Goal: Transaction & Acquisition: Purchase product/service

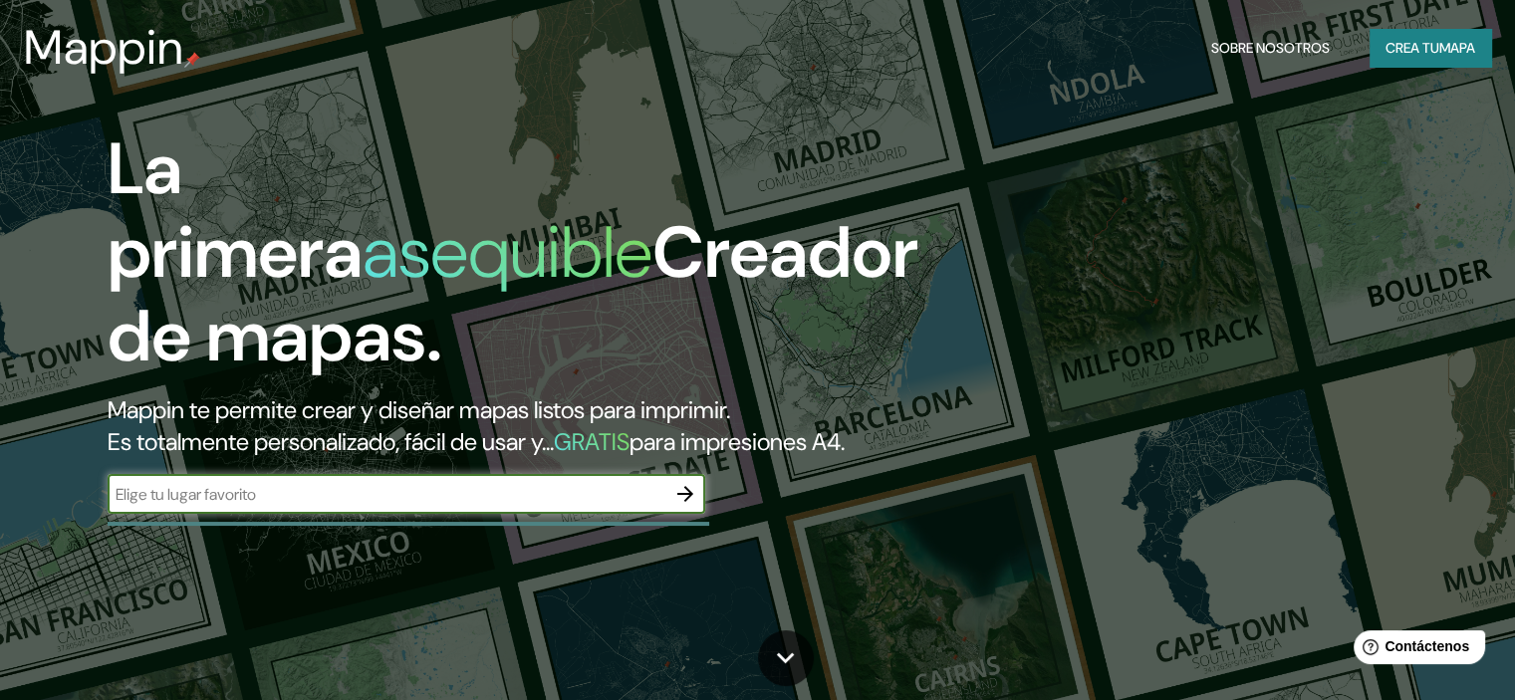
click at [362, 514] on div "​" at bounding box center [407, 494] width 598 height 40
type input "[GEOGRAPHIC_DATA], [GEOGRAPHIC_DATA]"
click at [686, 506] on icon "button" at bounding box center [686, 494] width 24 height 24
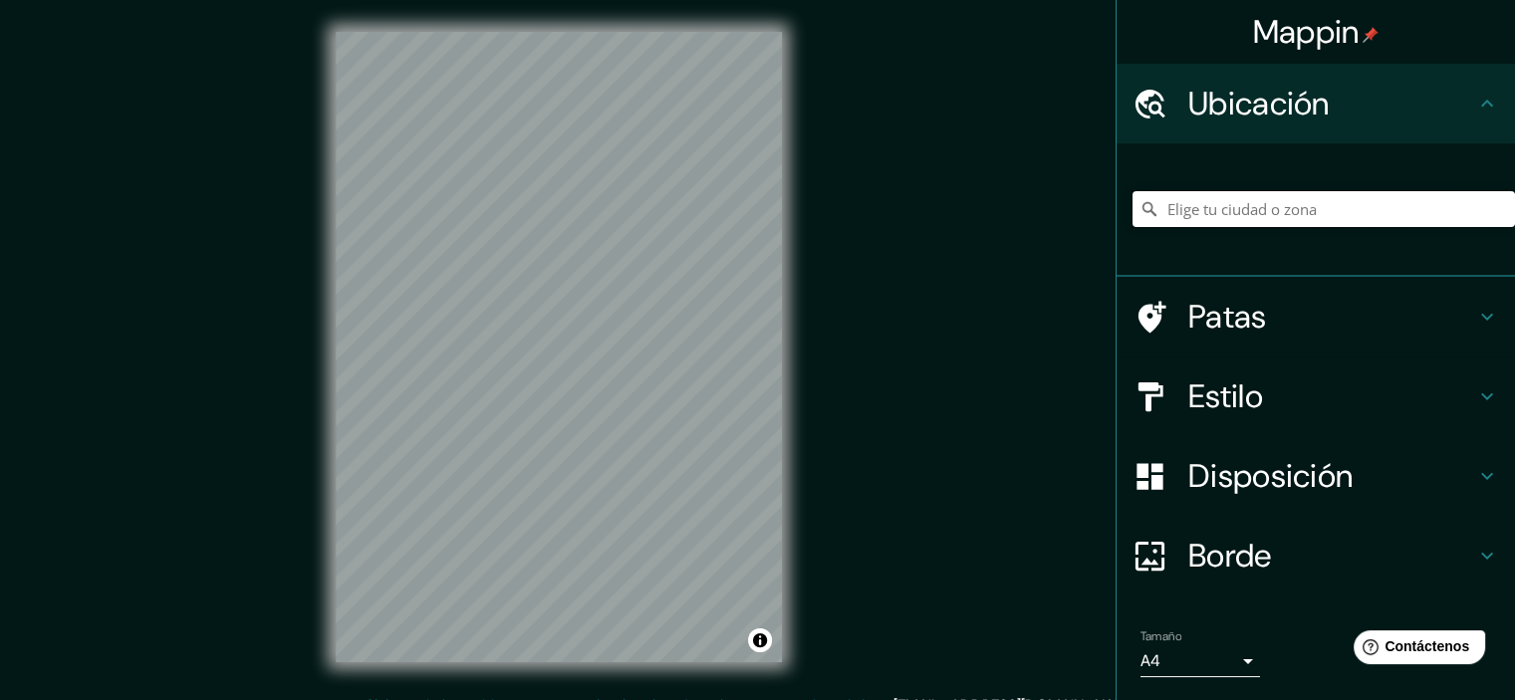
click at [1218, 205] on input "Elige tu ciudad o zona" at bounding box center [1324, 209] width 383 height 36
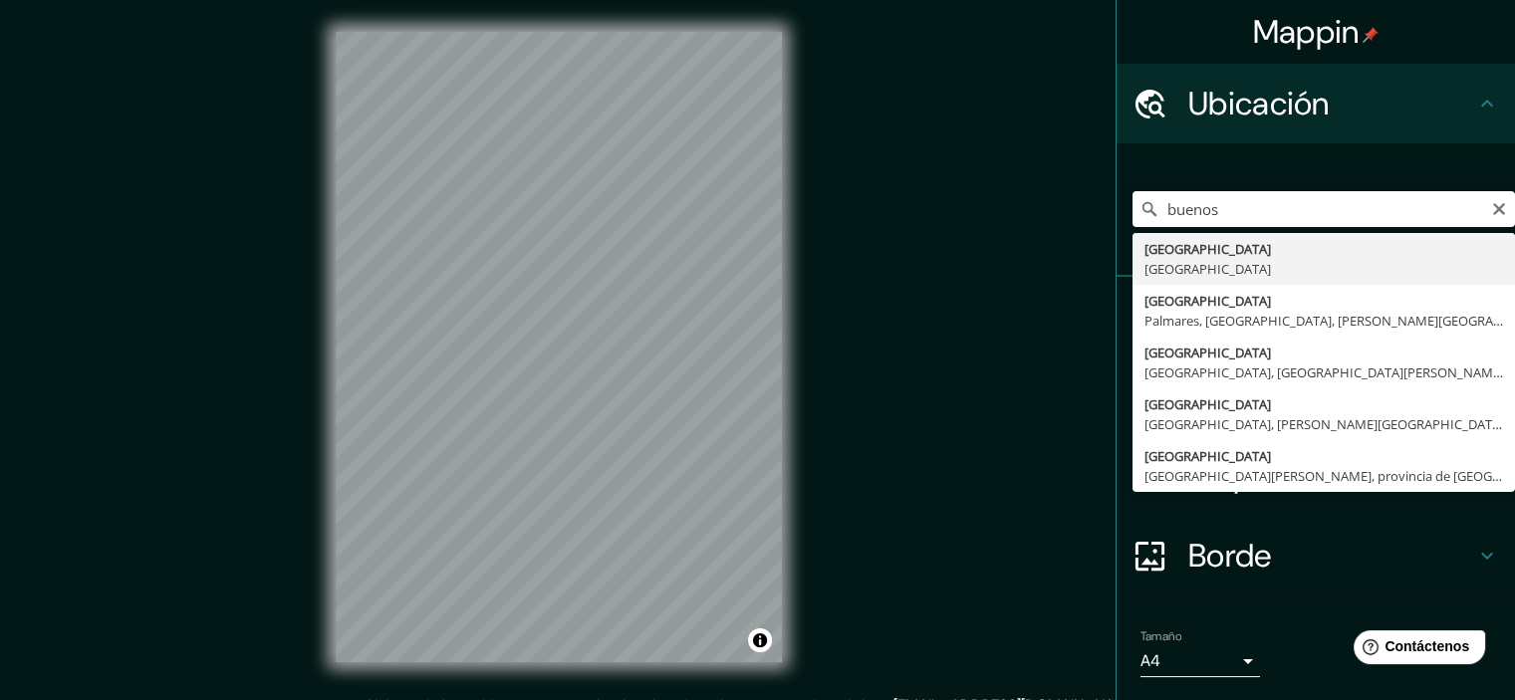
type input "[GEOGRAPHIC_DATA], [GEOGRAPHIC_DATA]"
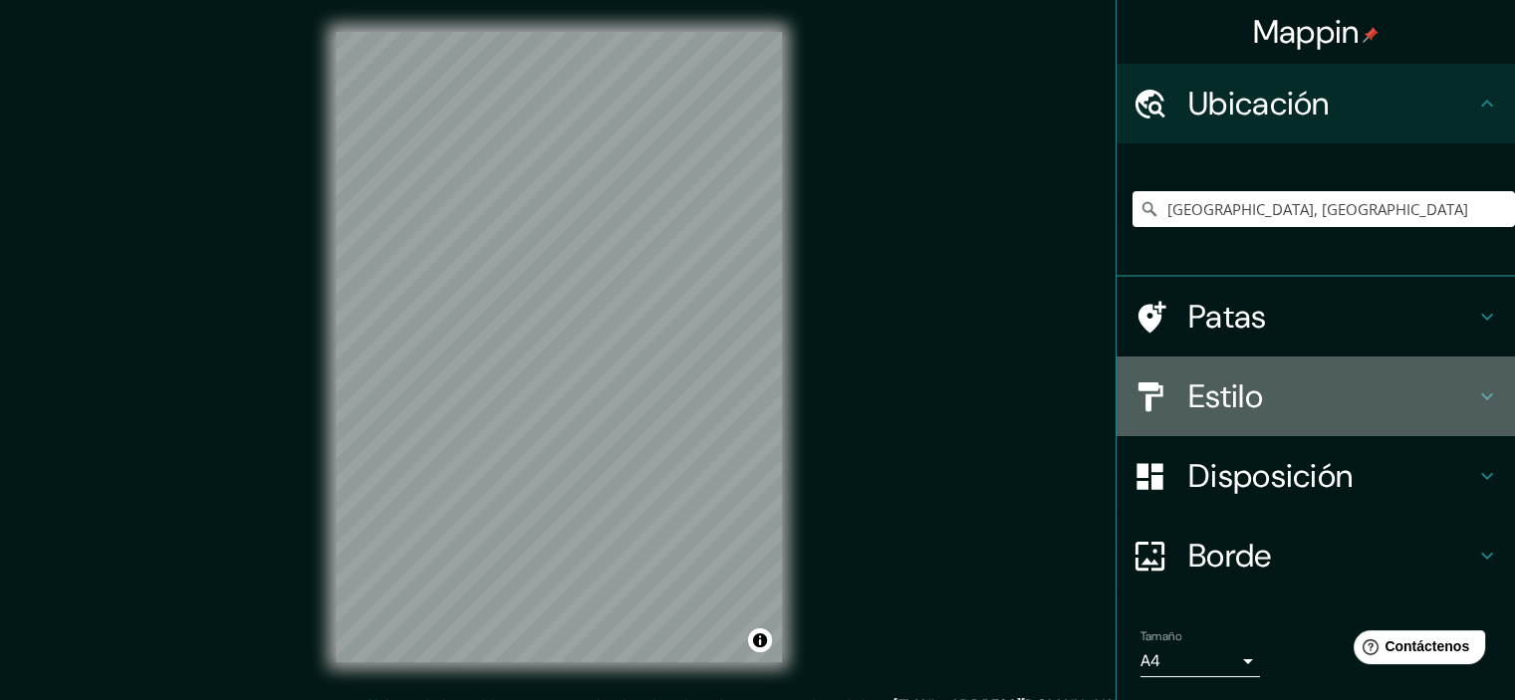
click at [1259, 388] on h4 "Estilo" at bounding box center [1332, 397] width 287 height 40
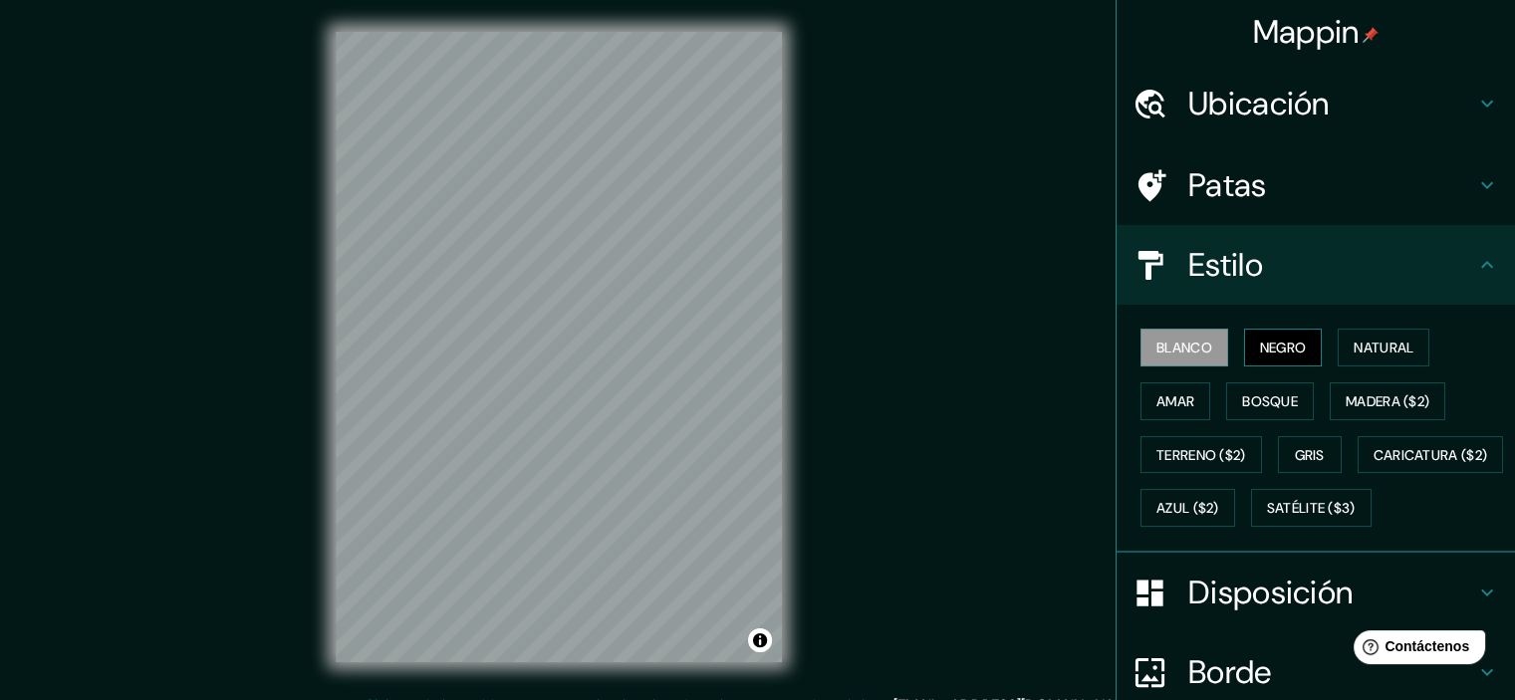
click at [1264, 335] on font "Negro" at bounding box center [1283, 348] width 47 height 26
click at [1324, 352] on div "Blanco Negro Natural [PERSON_NAME] ($2) Terreno ($2) Gris Caricatura ($2) Azul …" at bounding box center [1324, 428] width 383 height 214
click at [1357, 355] on font "Natural" at bounding box center [1384, 348] width 60 height 18
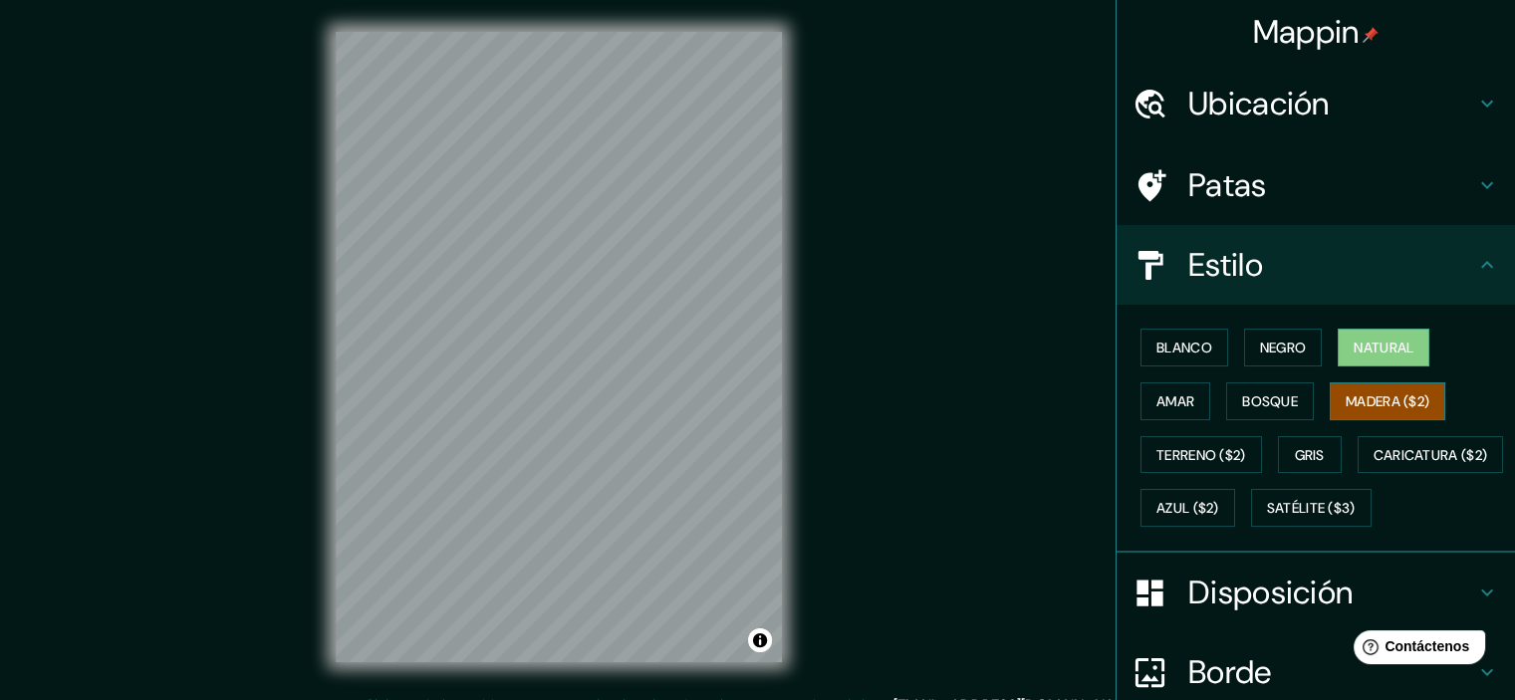
click at [1375, 398] on font "Madera ($2)" at bounding box center [1388, 402] width 84 height 18
click at [1374, 464] on font "Caricatura ($2)" at bounding box center [1431, 455] width 115 height 18
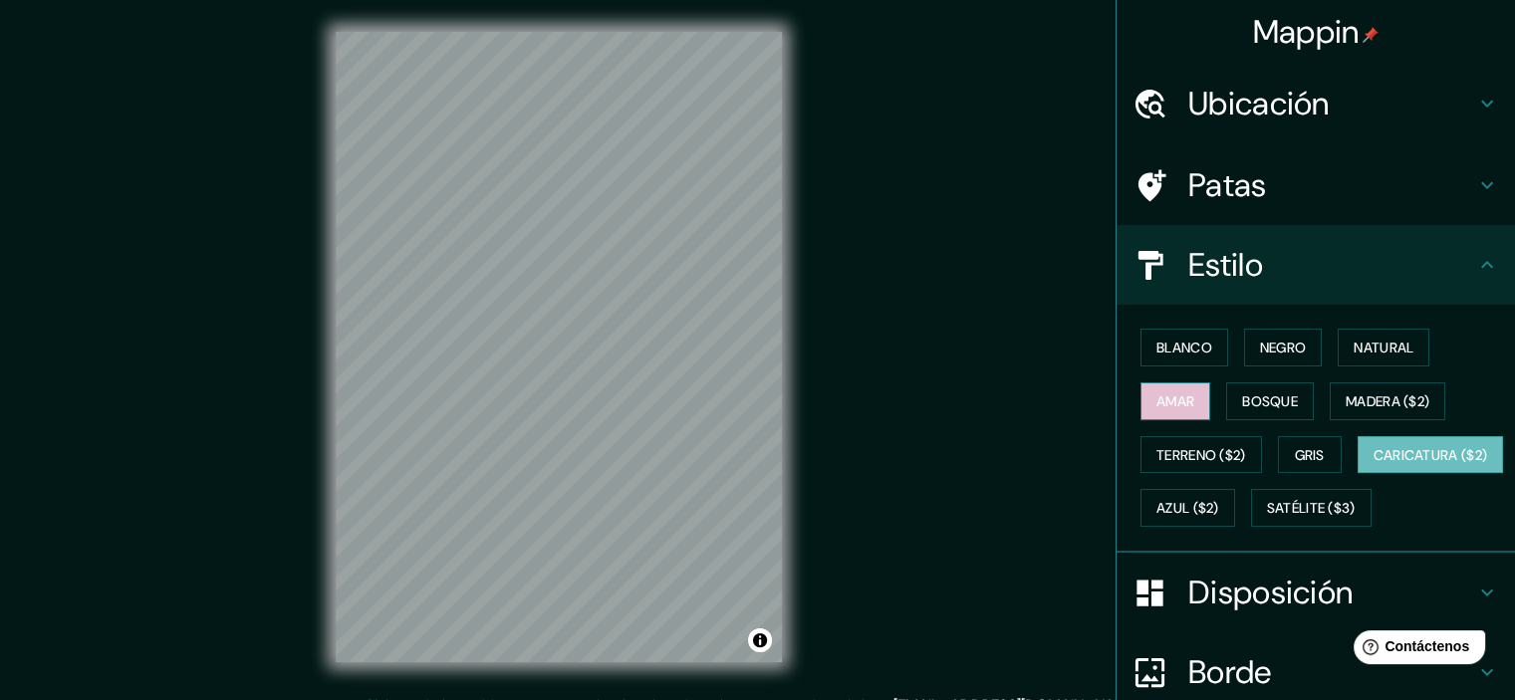
click at [1178, 406] on font "Amar" at bounding box center [1176, 402] width 38 height 18
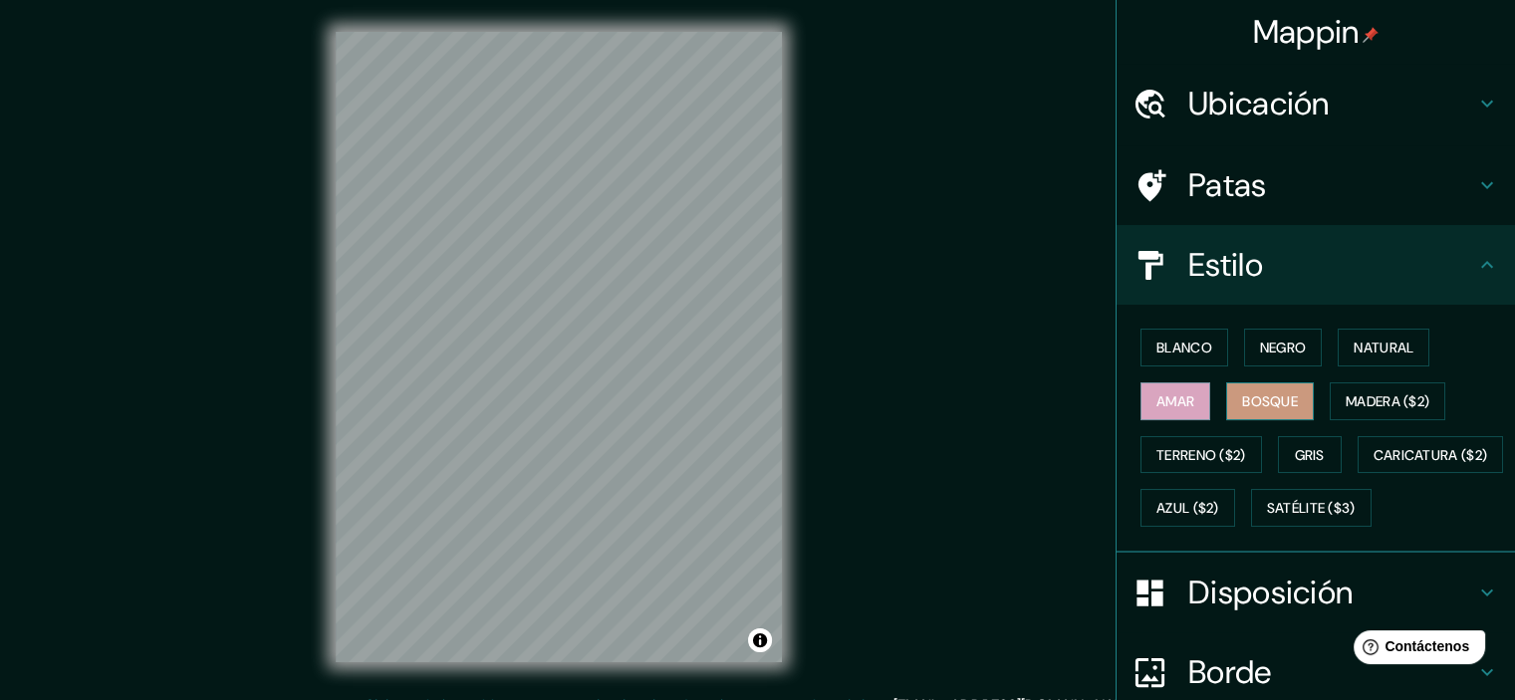
click at [1279, 394] on font "Bosque" at bounding box center [1270, 402] width 56 height 18
click at [1176, 455] on font "Terreno ($2)" at bounding box center [1202, 455] width 90 height 18
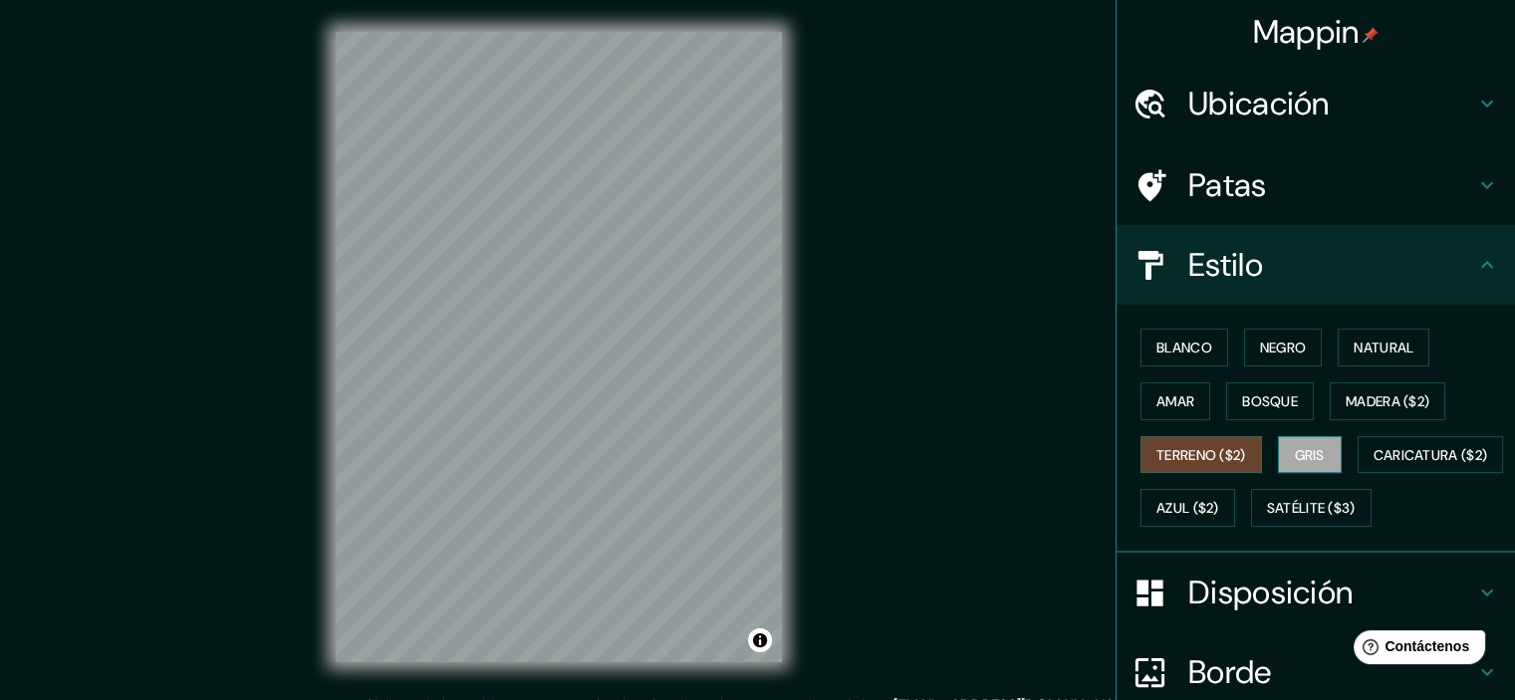
click at [1328, 447] on button "Gris" at bounding box center [1310, 455] width 64 height 38
click at [1374, 464] on font "Caricatura ($2)" at bounding box center [1431, 455] width 115 height 18
click at [1192, 442] on font "Terreno ($2)" at bounding box center [1202, 455] width 90 height 26
click at [1267, 518] on font "Satélite ($3)" at bounding box center [1311, 509] width 89 height 18
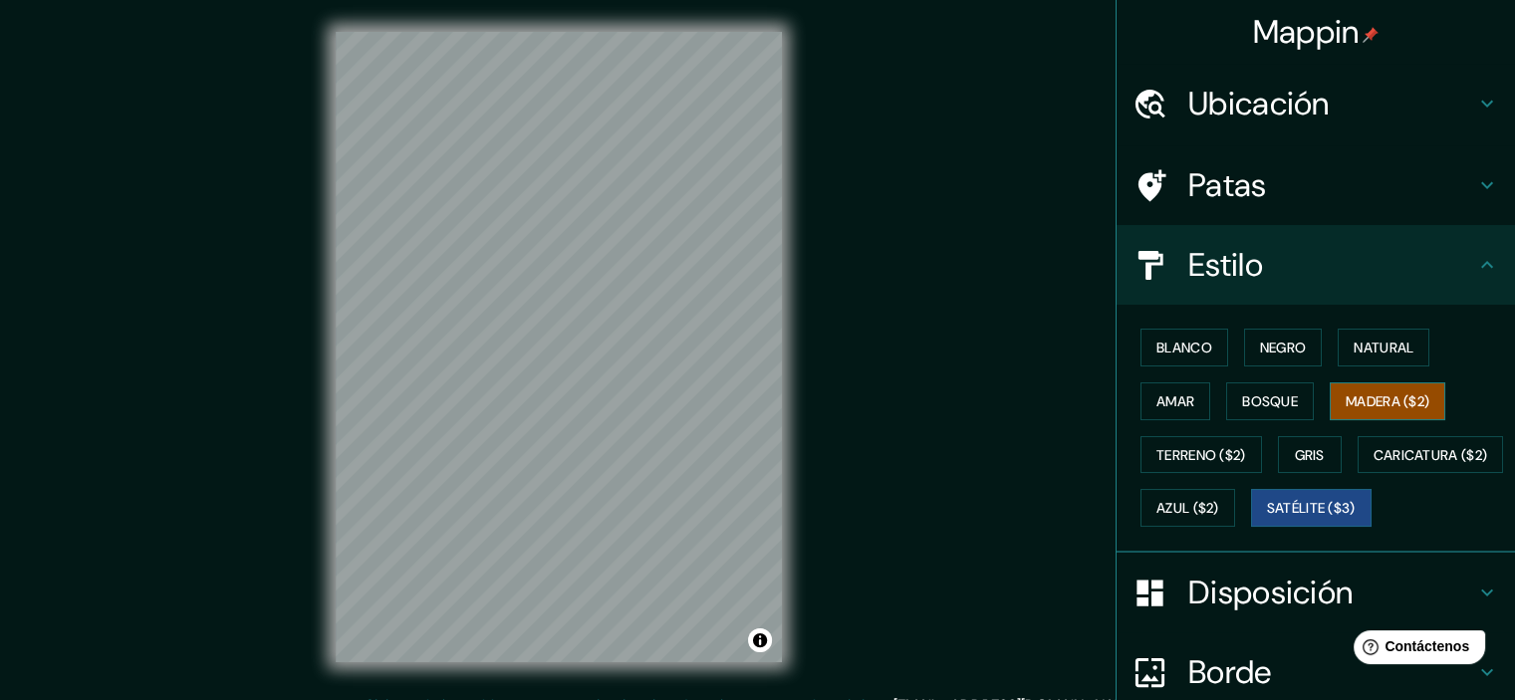
click at [1403, 394] on font "Madera ($2)" at bounding box center [1388, 402] width 84 height 18
click at [1368, 325] on div "Blanco Negro Natural [PERSON_NAME] ($2) Terreno ($2) Gris Caricatura ($2) Azul …" at bounding box center [1324, 428] width 383 height 214
click at [1375, 341] on font "Natural" at bounding box center [1384, 348] width 60 height 18
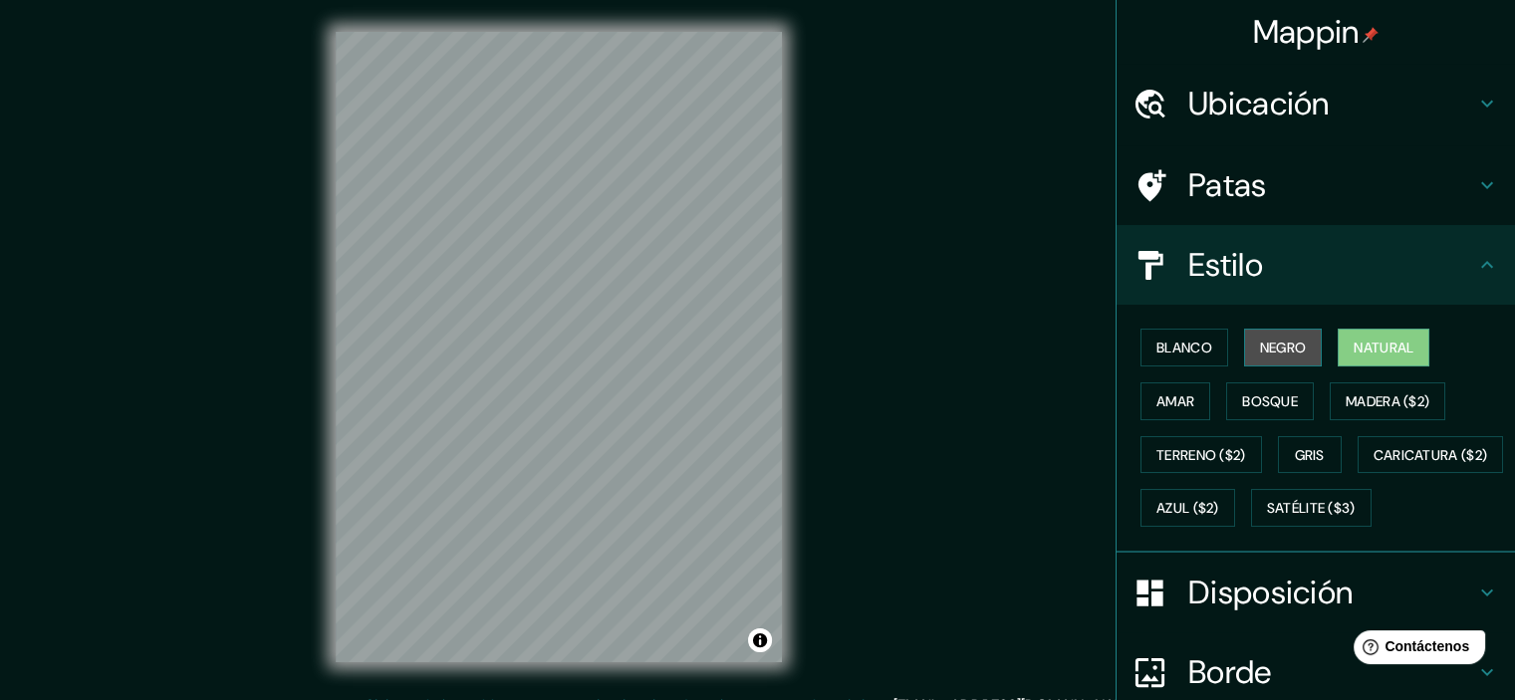
click at [1260, 345] on font "Negro" at bounding box center [1283, 348] width 47 height 18
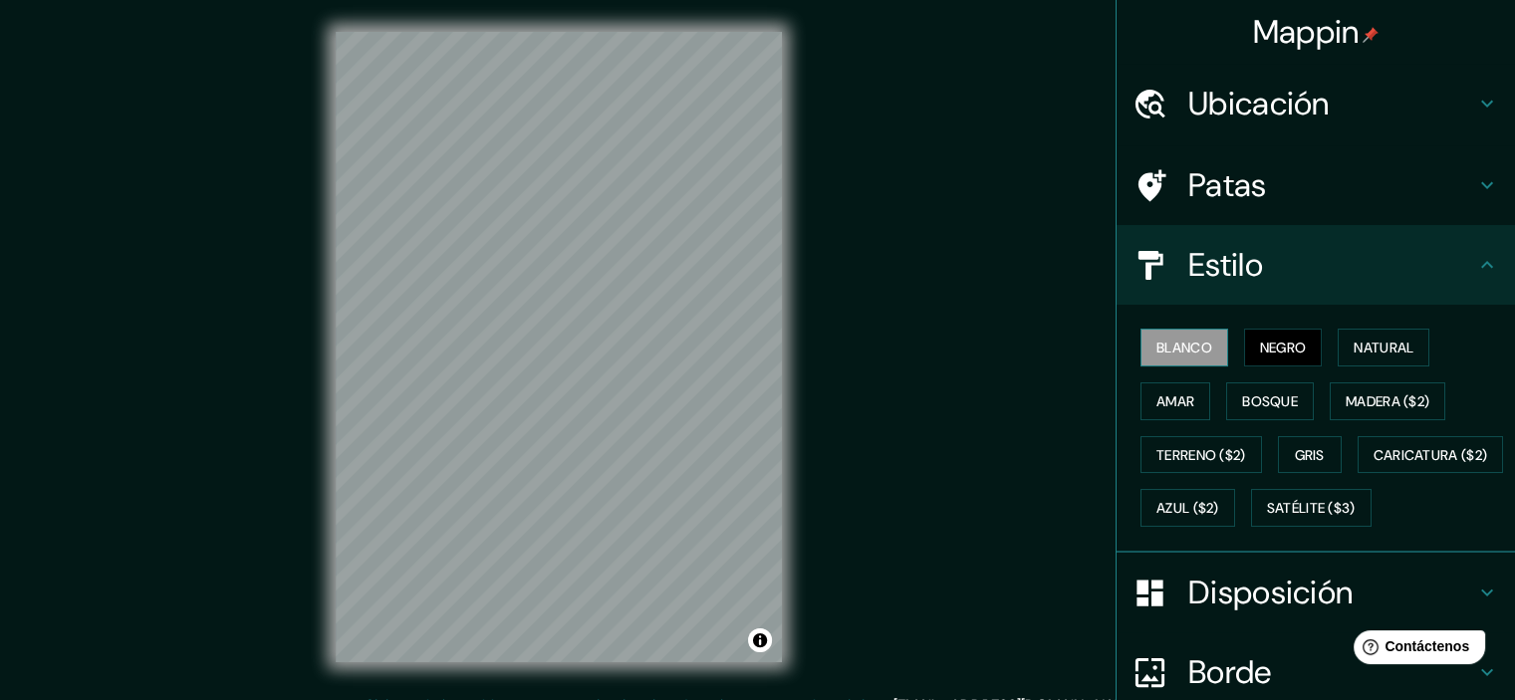
click at [1180, 350] on font "Blanco" at bounding box center [1185, 348] width 56 height 18
click at [1234, 413] on button "Bosque" at bounding box center [1271, 402] width 88 height 38
click at [1178, 348] on font "Blanco" at bounding box center [1185, 348] width 56 height 18
click at [882, 308] on div "Mappin Ubicación [GEOGRAPHIC_DATA], [GEOGRAPHIC_DATA] Patas Estilo Blanco Negro…" at bounding box center [757, 363] width 1515 height 726
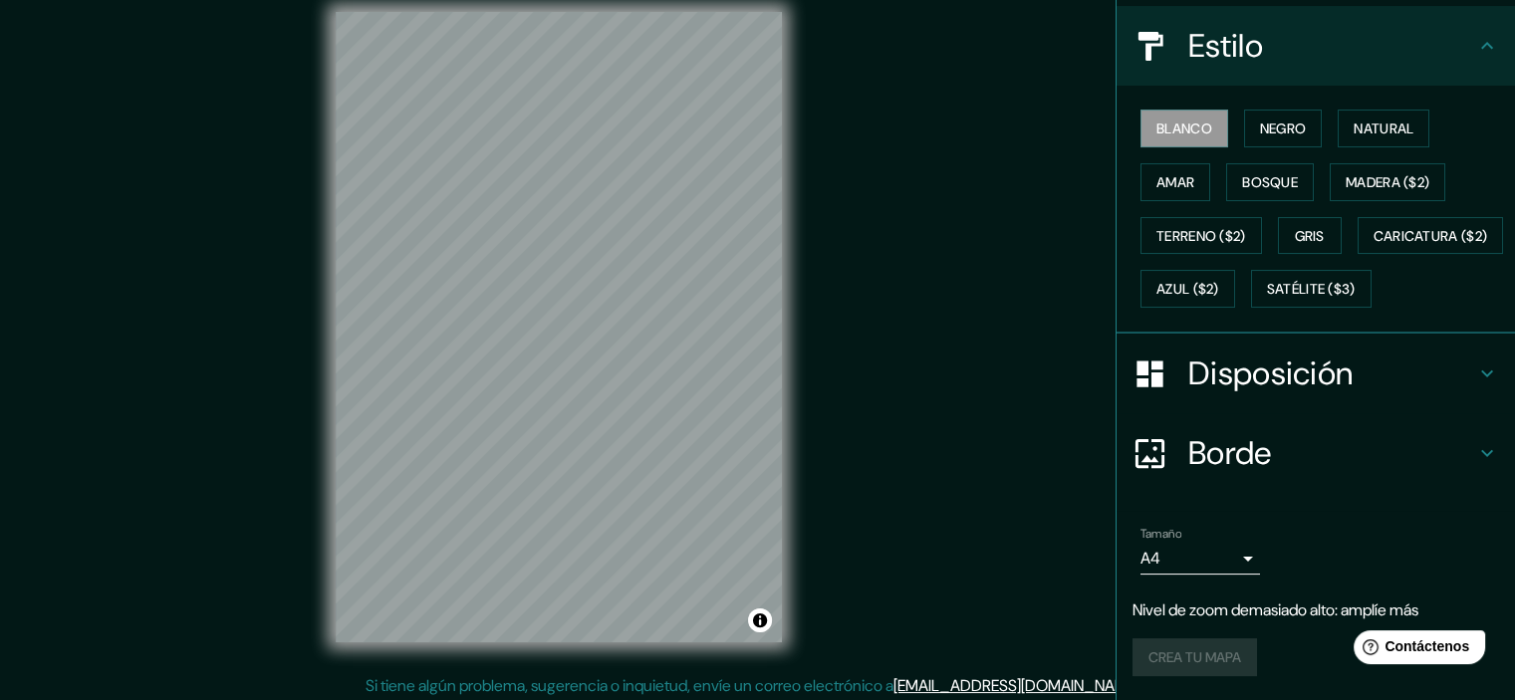
scroll to position [25, 0]
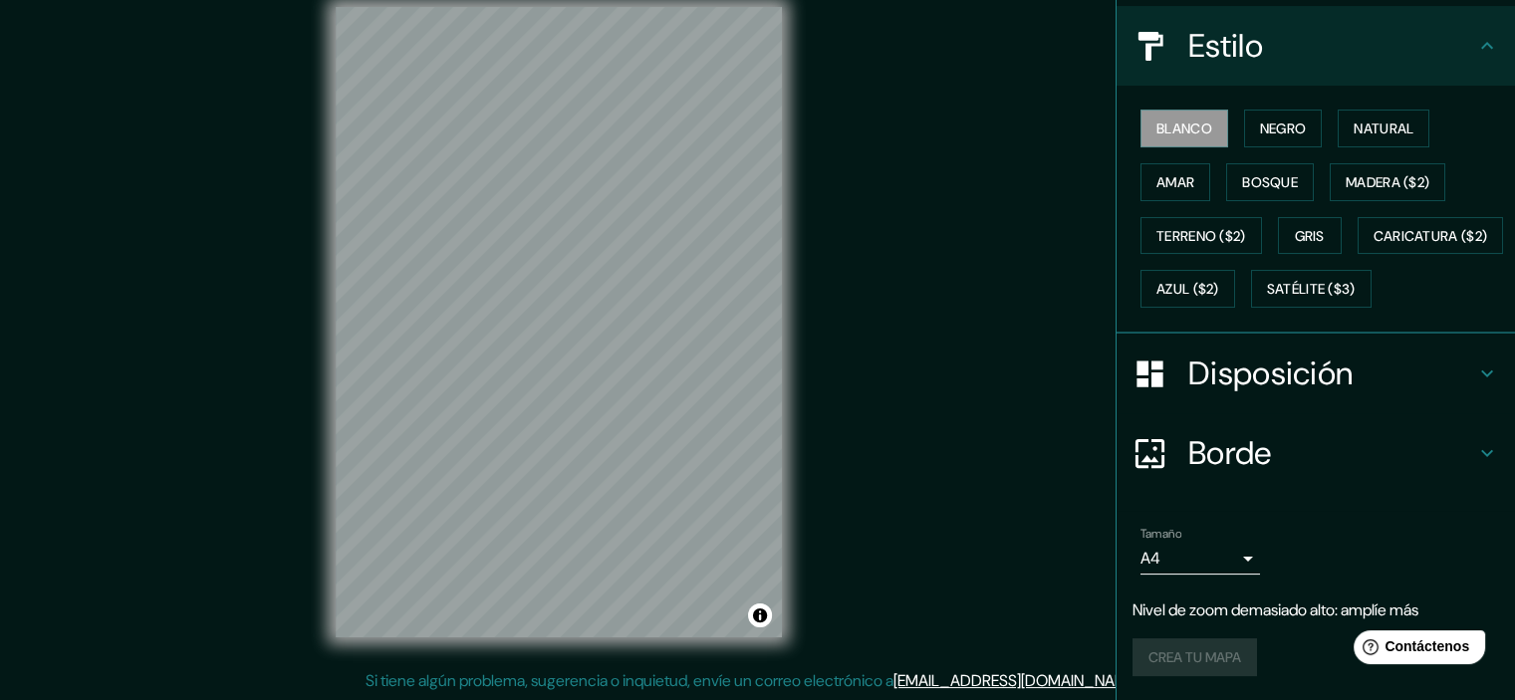
click at [1241, 557] on body "Mappin Ubicación [GEOGRAPHIC_DATA], [GEOGRAPHIC_DATA] Patas Estilo Blanco Negro…" at bounding box center [757, 325] width 1515 height 700
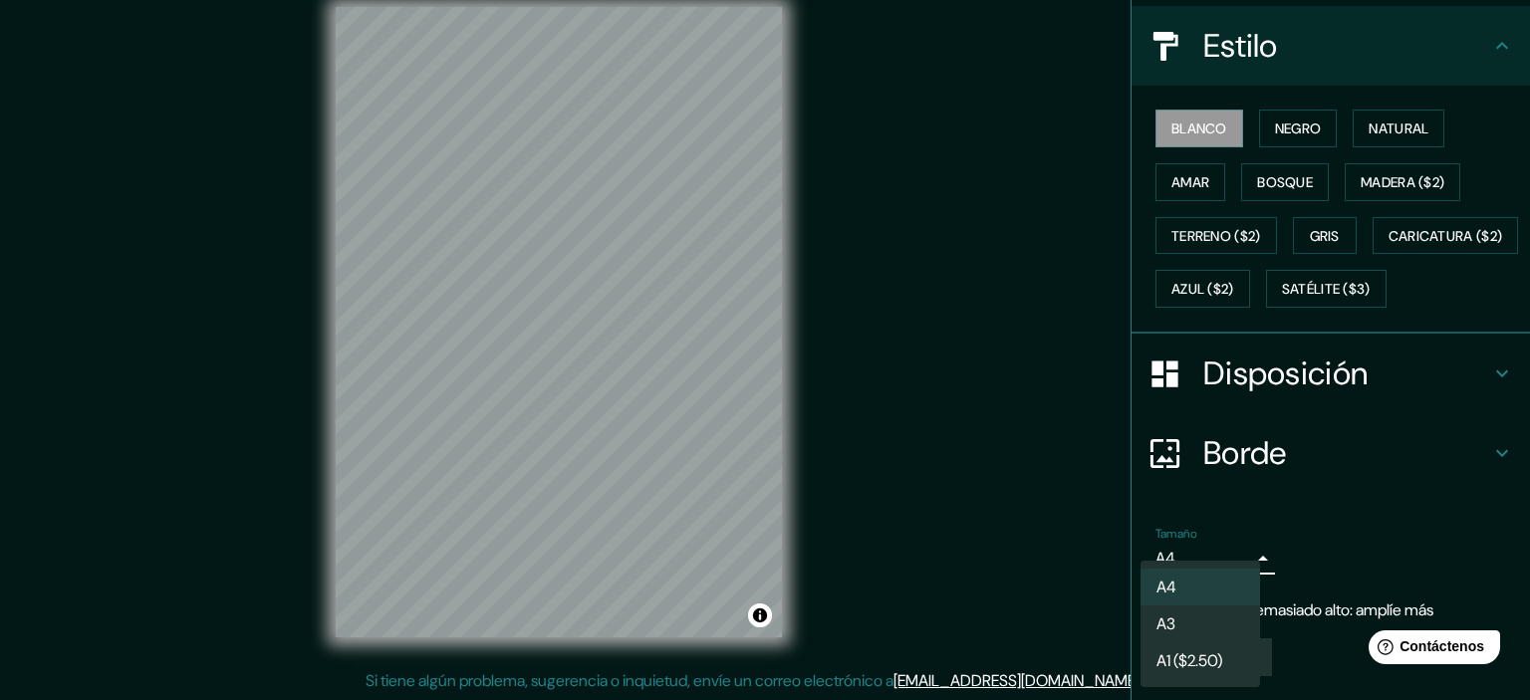
click at [1069, 489] on div at bounding box center [765, 350] width 1530 height 700
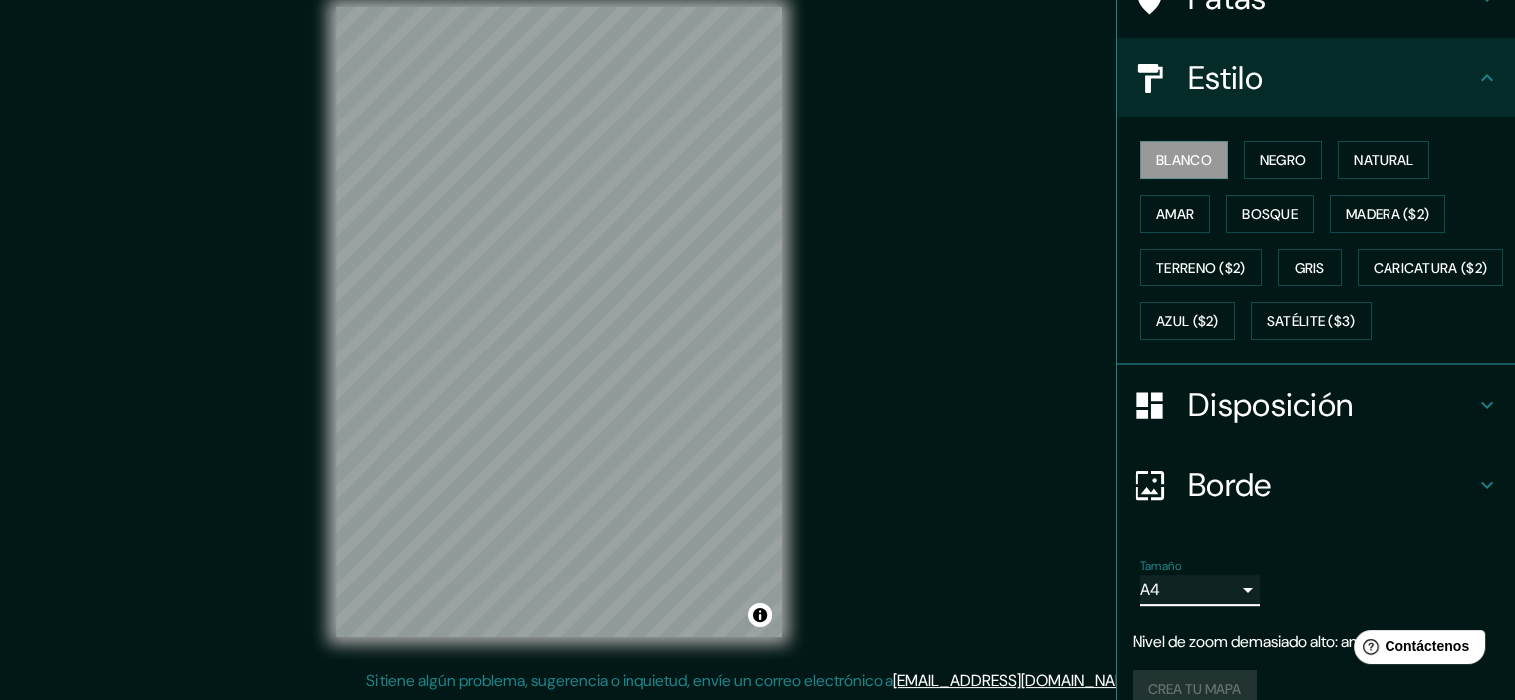
scroll to position [267, 0]
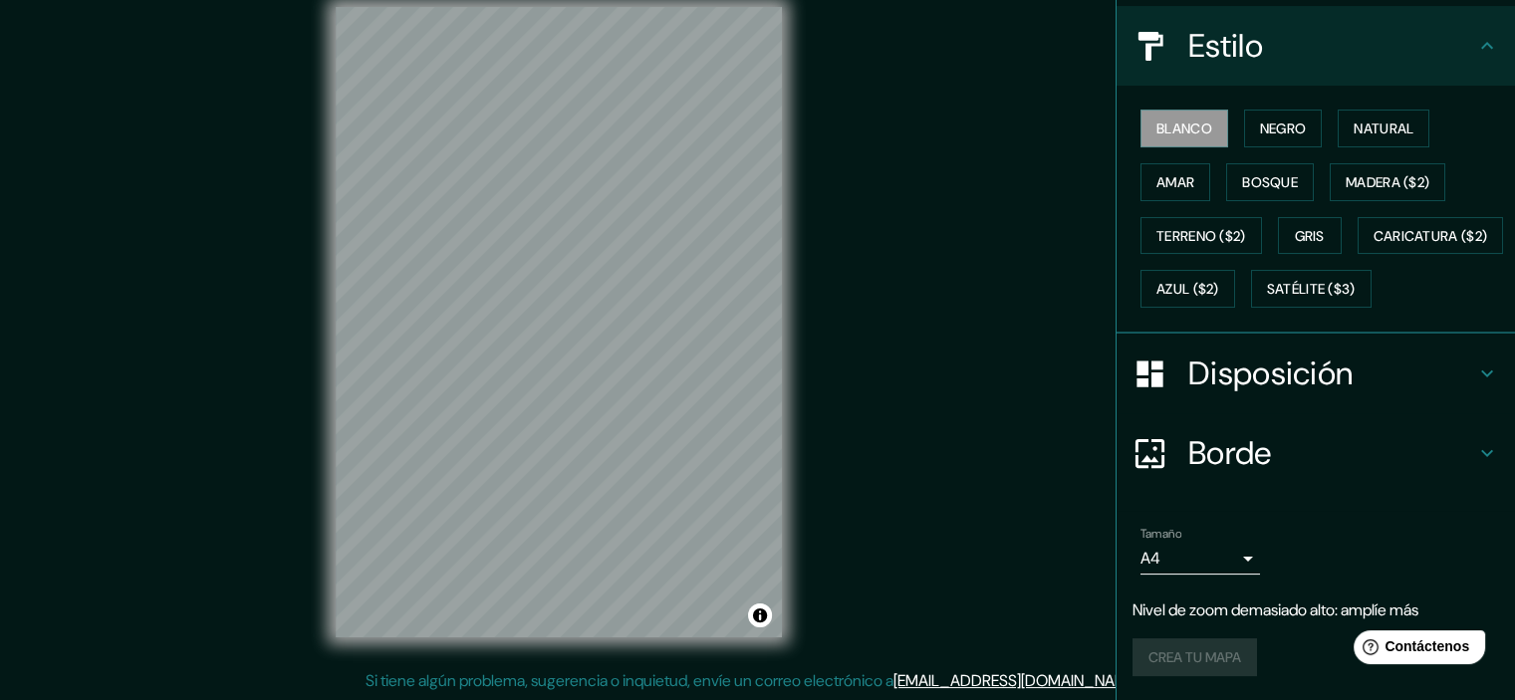
click at [1206, 657] on div "Crea tu mapa" at bounding box center [1316, 658] width 367 height 38
click at [1239, 601] on font "Nivel de zoom demasiado alto: amplíe más" at bounding box center [1276, 610] width 286 height 21
click at [913, 421] on div "Mappin Ubicación [GEOGRAPHIC_DATA], [GEOGRAPHIC_DATA] Patas Estilo Blanco Negro…" at bounding box center [757, 338] width 1515 height 726
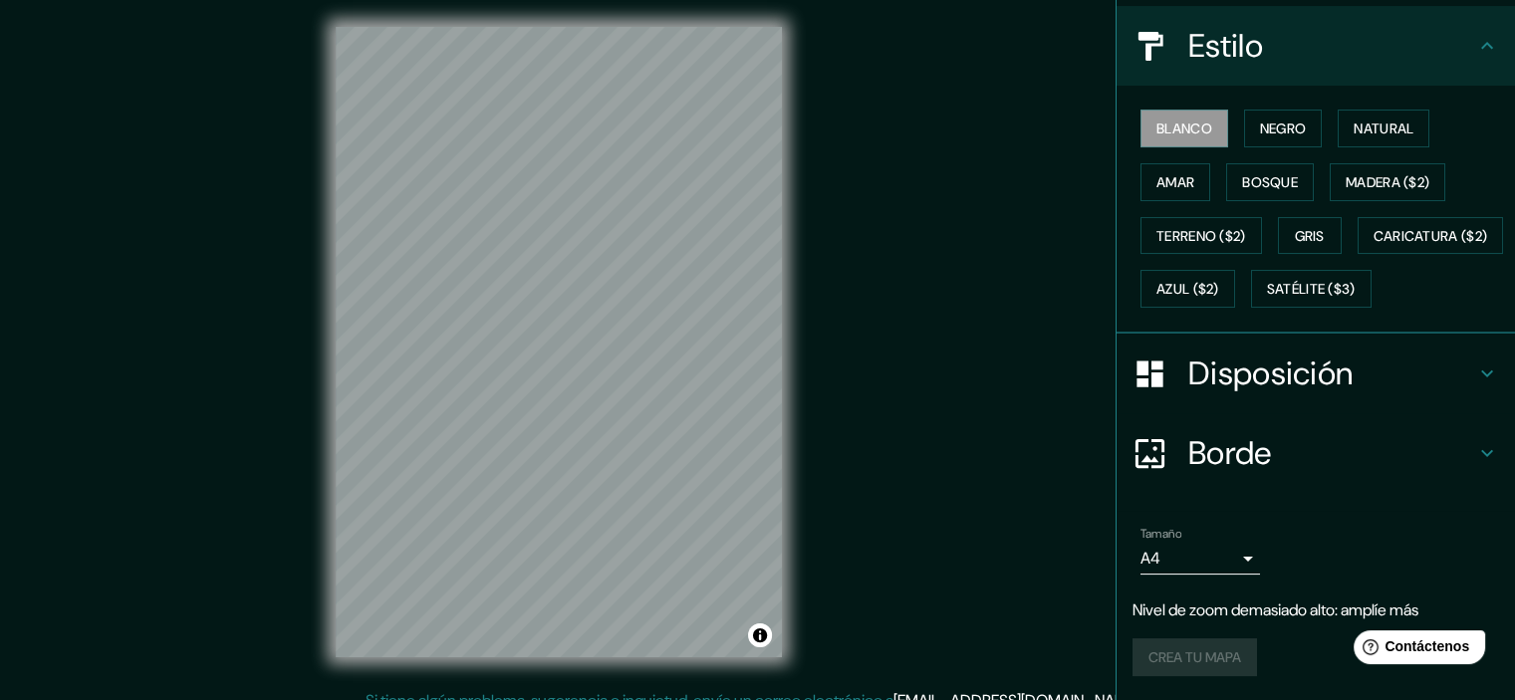
scroll to position [0, 0]
